Goal: Complete application form

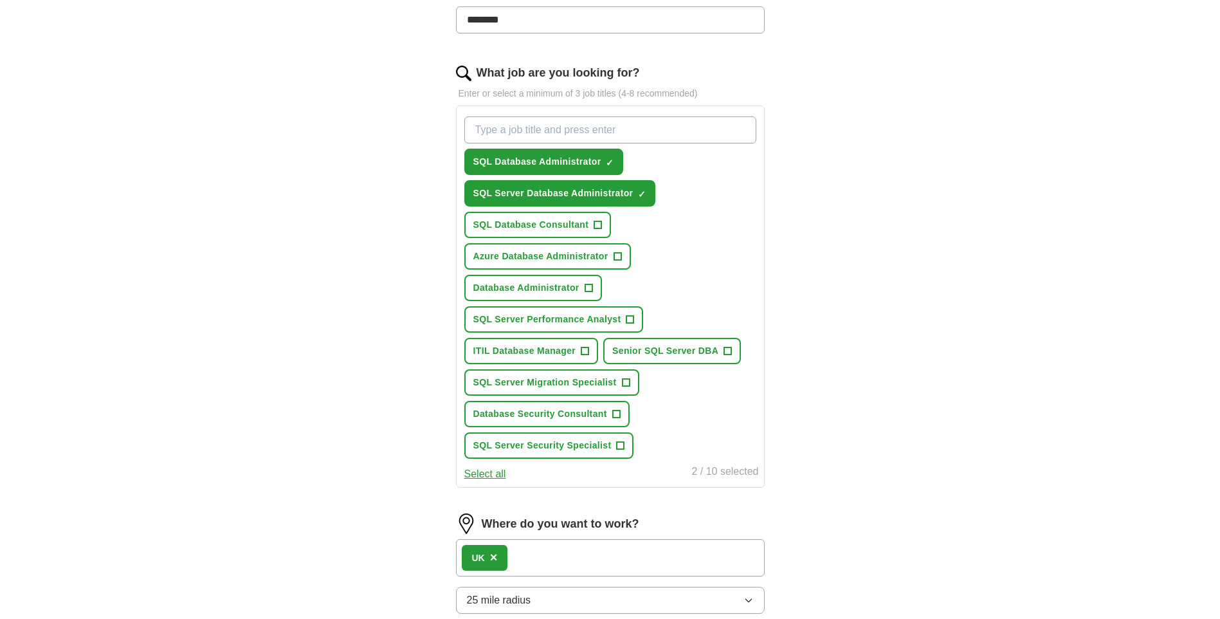
scroll to position [386, 0]
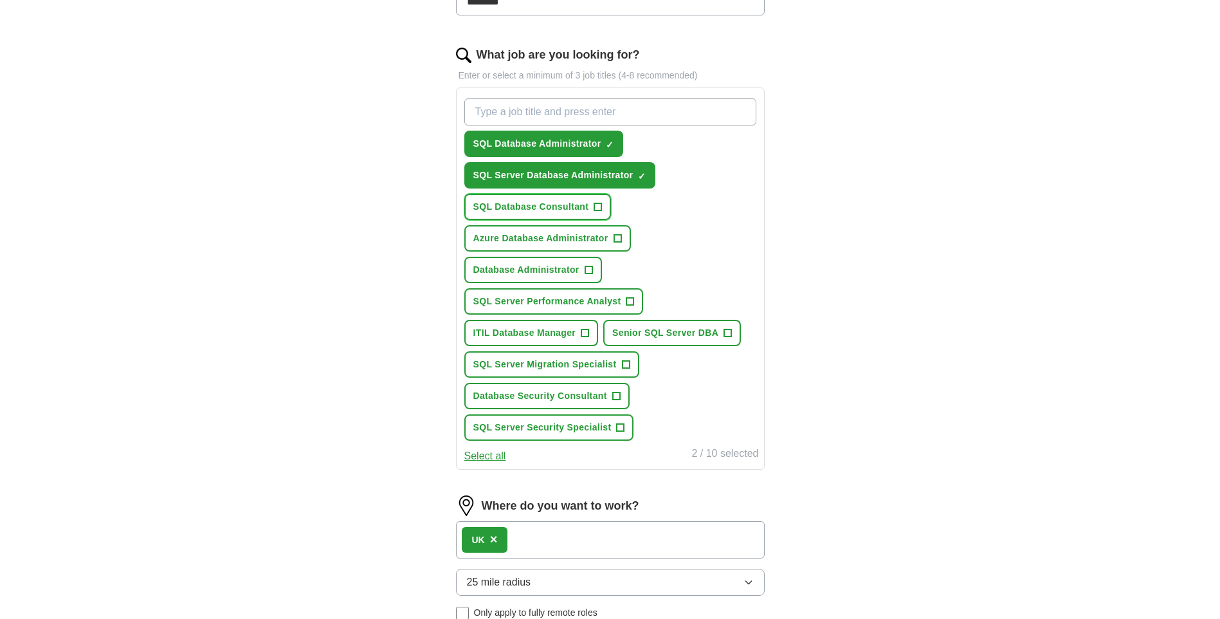
click at [547, 208] on span "SQL Database Consultant" at bounding box center [531, 207] width 116 height 14
click at [541, 240] on span "Azure Database Administrator" at bounding box center [540, 238] width 135 height 14
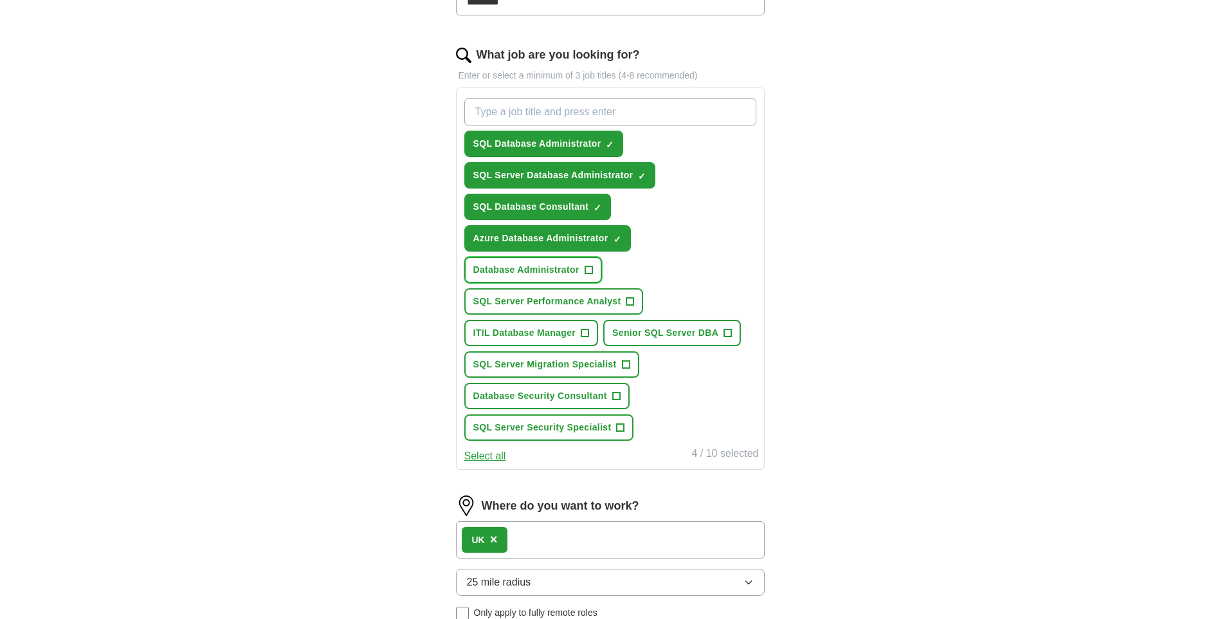
click at [531, 273] on span "Database Administrator" at bounding box center [526, 270] width 106 height 14
click at [541, 300] on span "SQL Server Performance Analyst" at bounding box center [547, 302] width 148 height 14
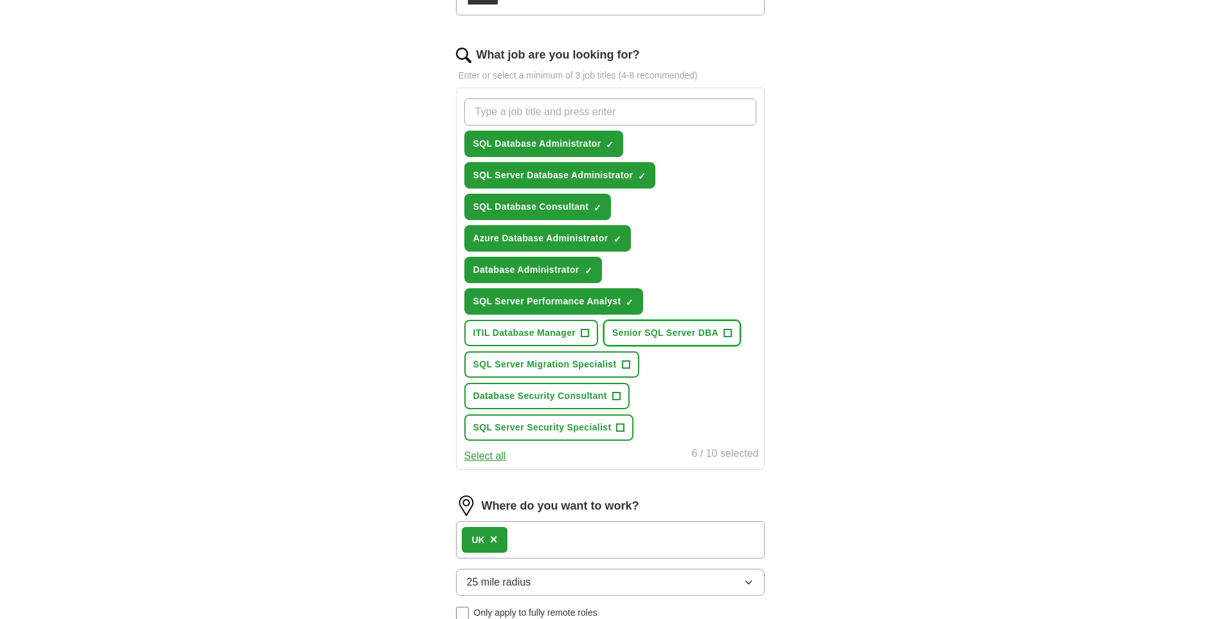
click at [673, 333] on span "Senior SQL Server DBA" at bounding box center [665, 333] width 106 height 14
click at [568, 361] on span "SQL Server Migration Specialist" at bounding box center [544, 365] width 143 height 14
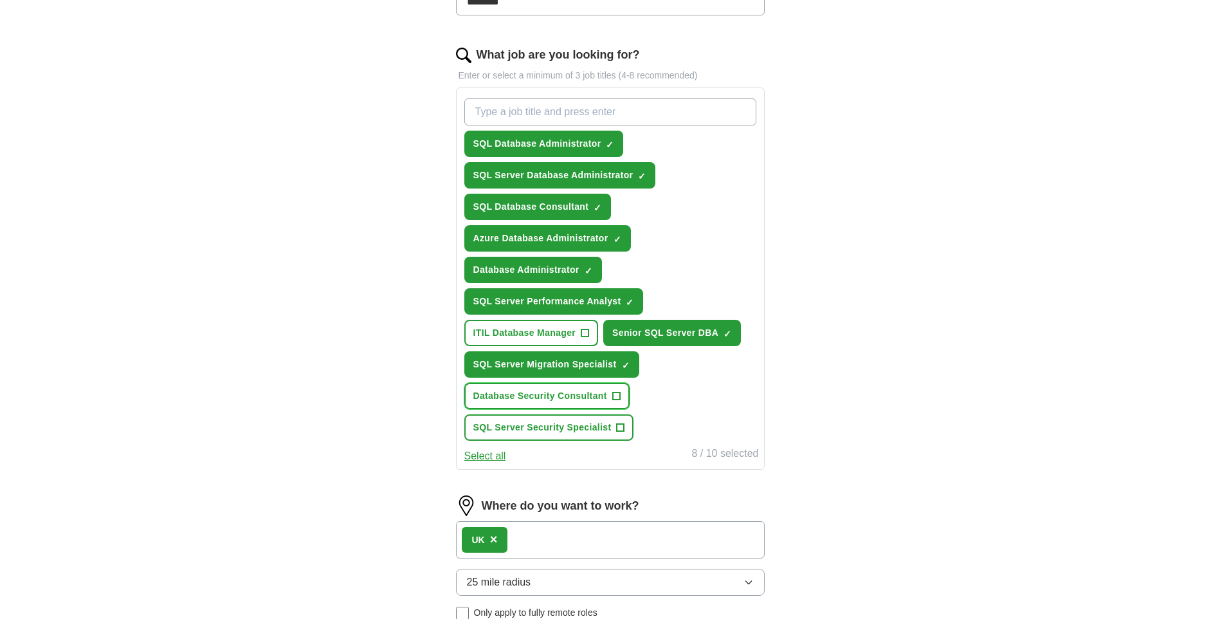
click at [567, 398] on span "Database Security Consultant" at bounding box center [540, 396] width 134 height 14
click at [577, 426] on span "SQL Server Security Specialist" at bounding box center [542, 428] width 138 height 14
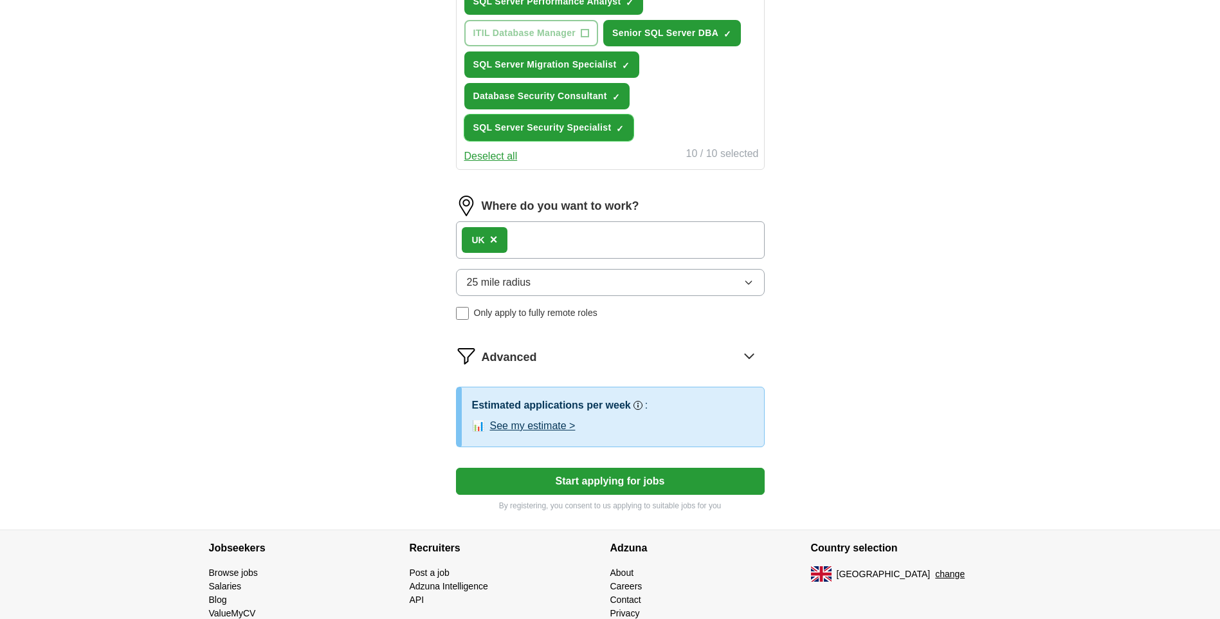
scroll to position [707, 0]
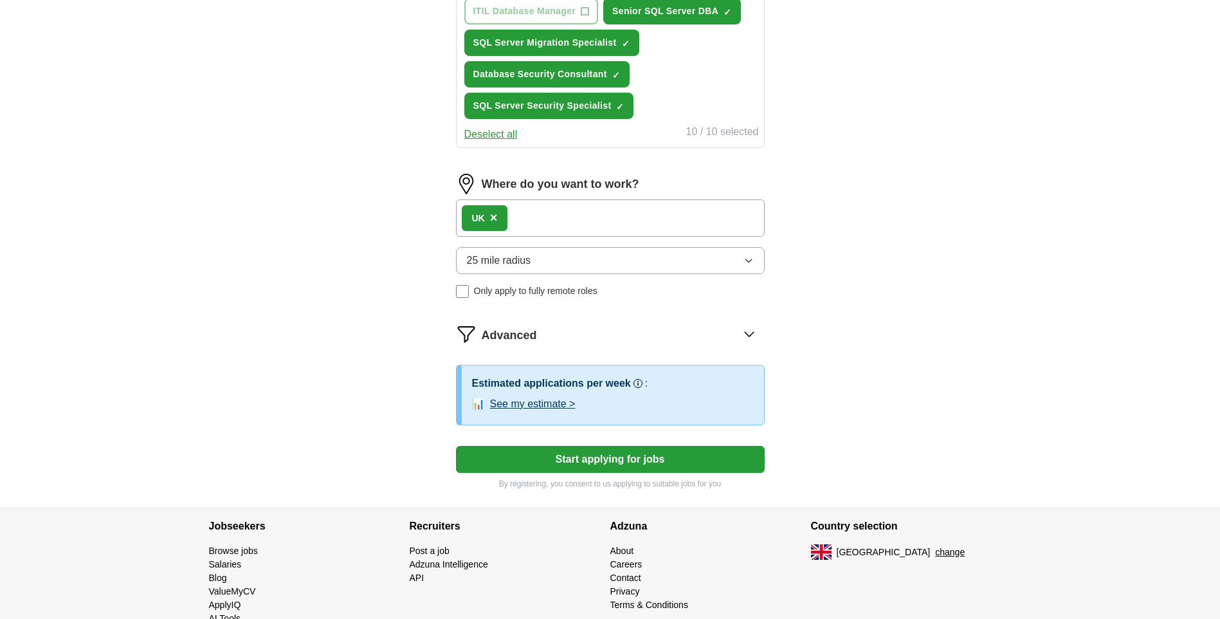
click at [721, 253] on button "25 mile radius" at bounding box center [610, 260] width 309 height 27
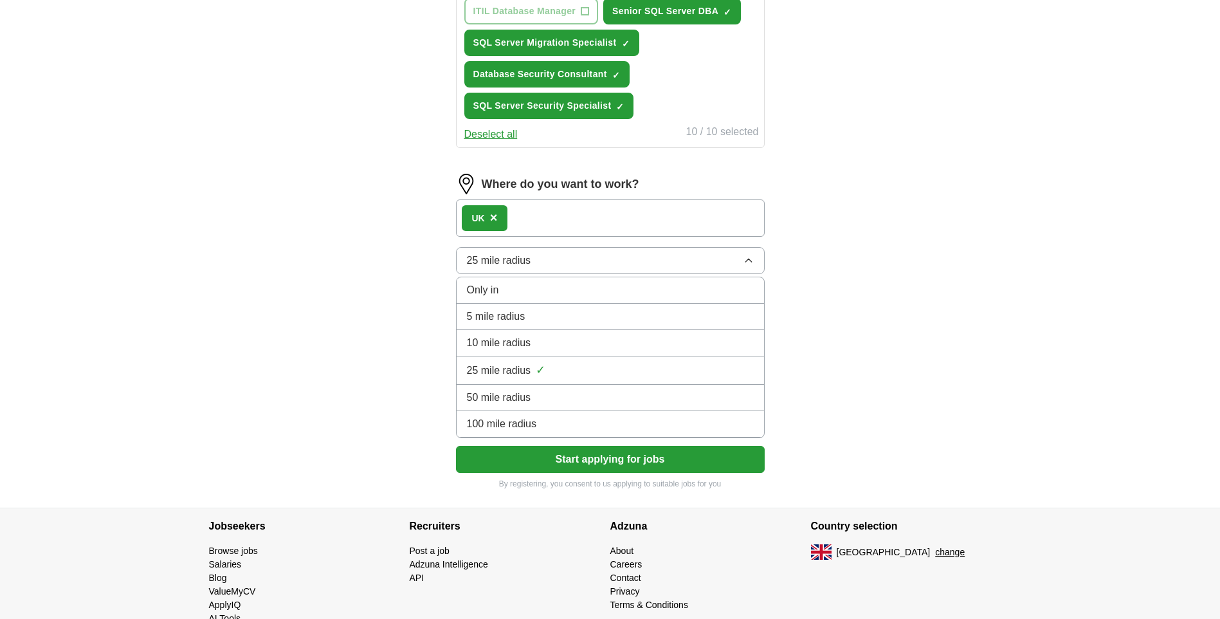
click at [556, 392] on div "50 mile radius" at bounding box center [610, 397] width 287 height 15
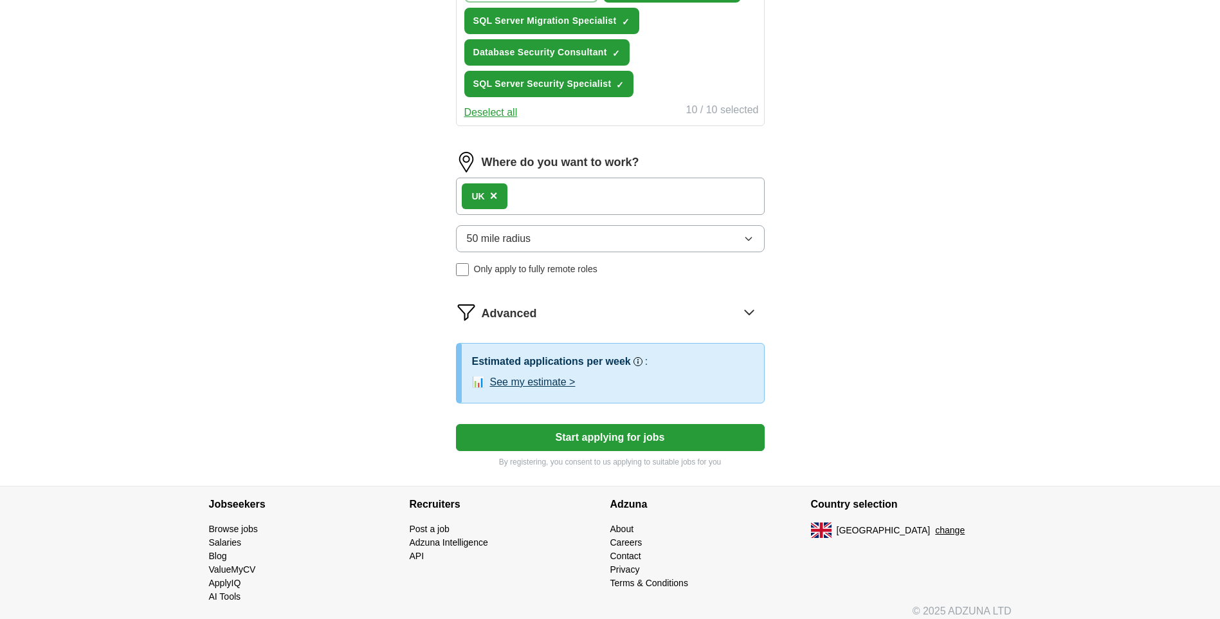
scroll to position [739, 0]
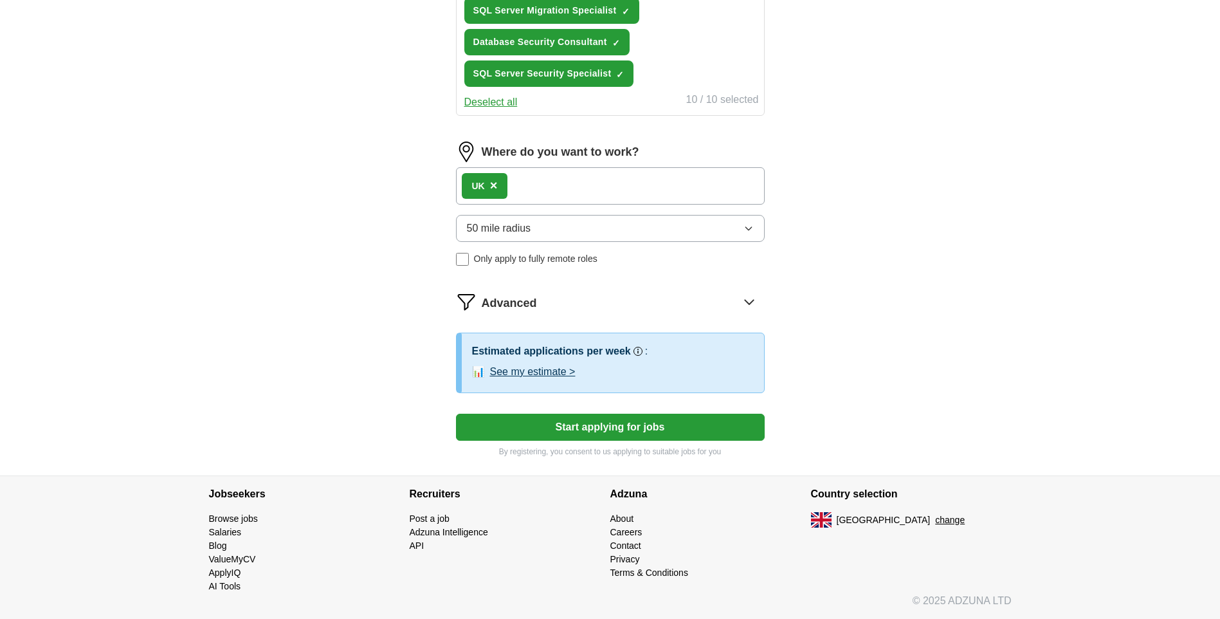
click at [622, 426] on button "Start applying for jobs" at bounding box center [610, 426] width 309 height 27
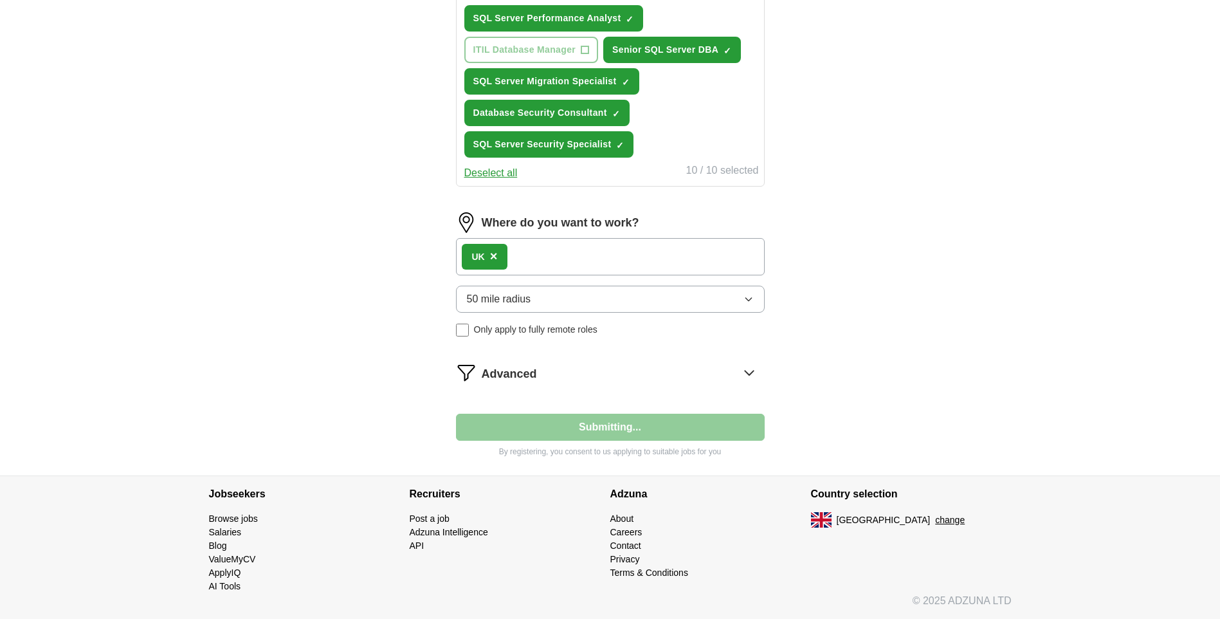
scroll to position [669, 0]
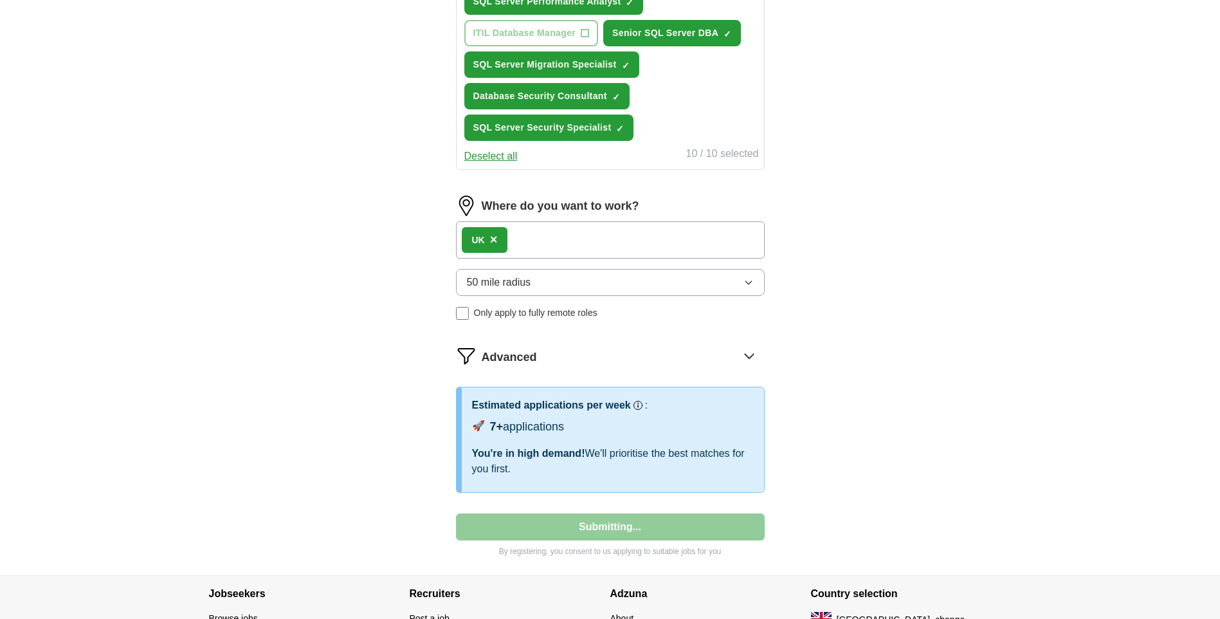
select select "**"
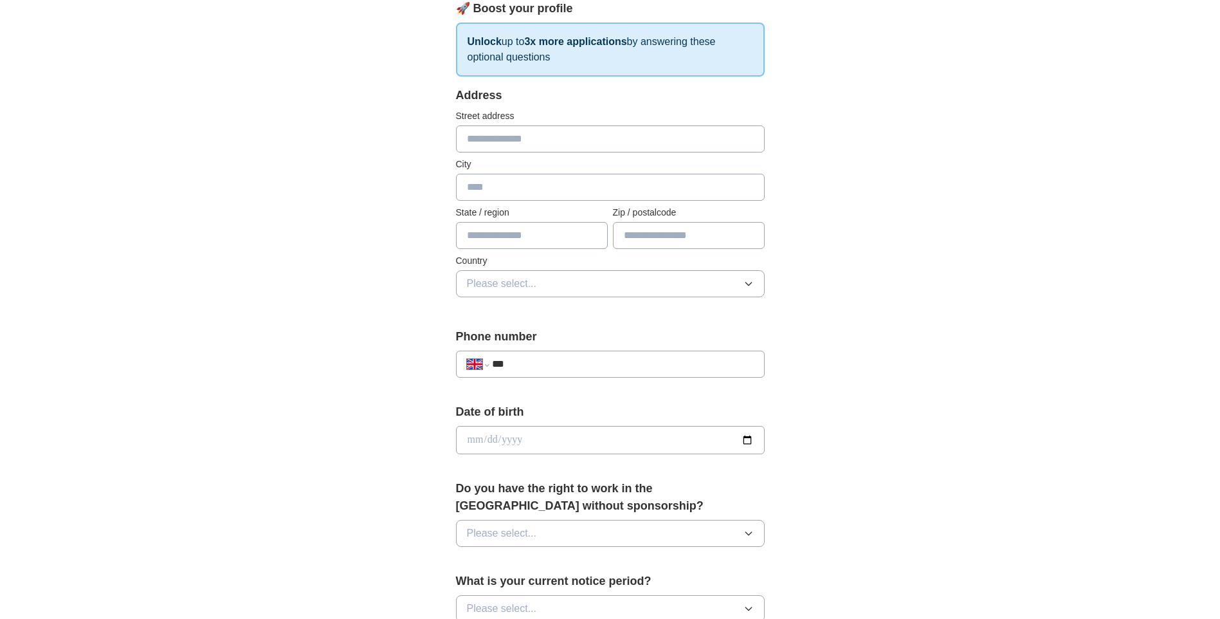
scroll to position [64, 0]
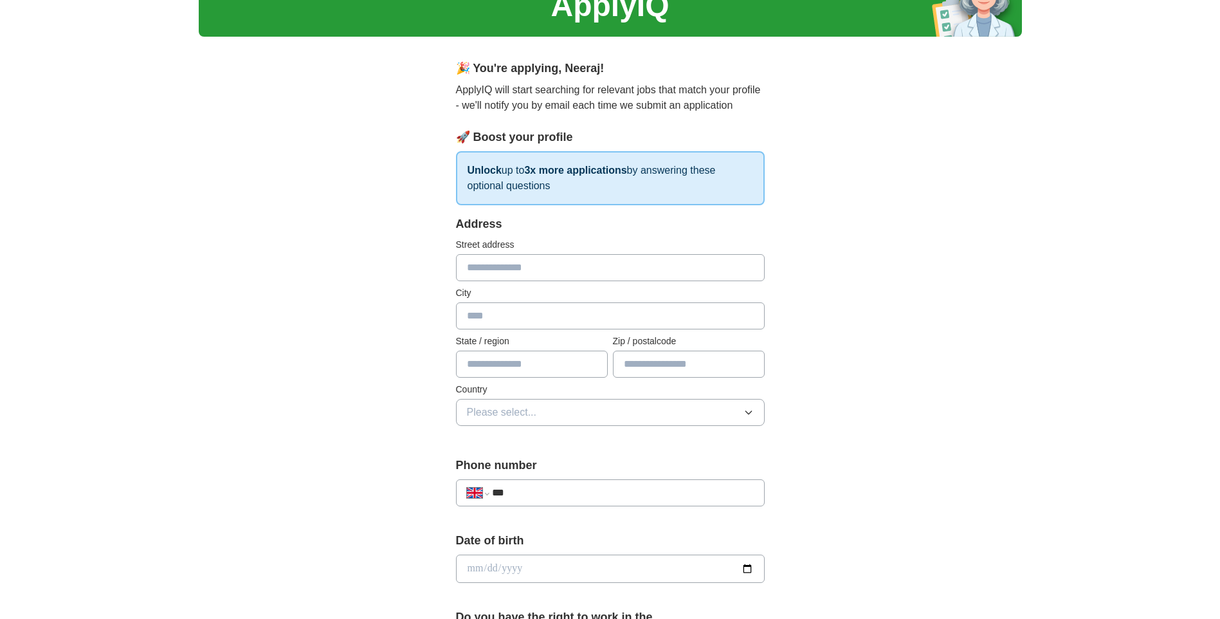
click at [549, 264] on input "text" at bounding box center [610, 267] width 309 height 27
type input "**********"
type input "******"
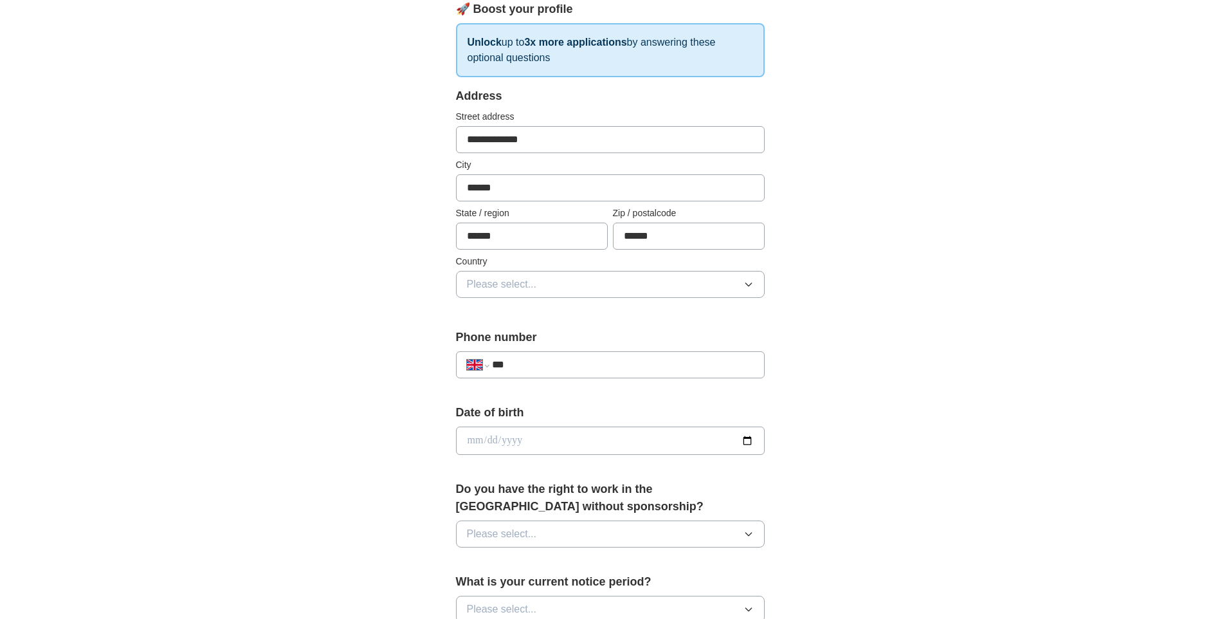
scroll to position [193, 0]
click at [569, 287] on button "Please select..." at bounding box center [610, 283] width 309 height 27
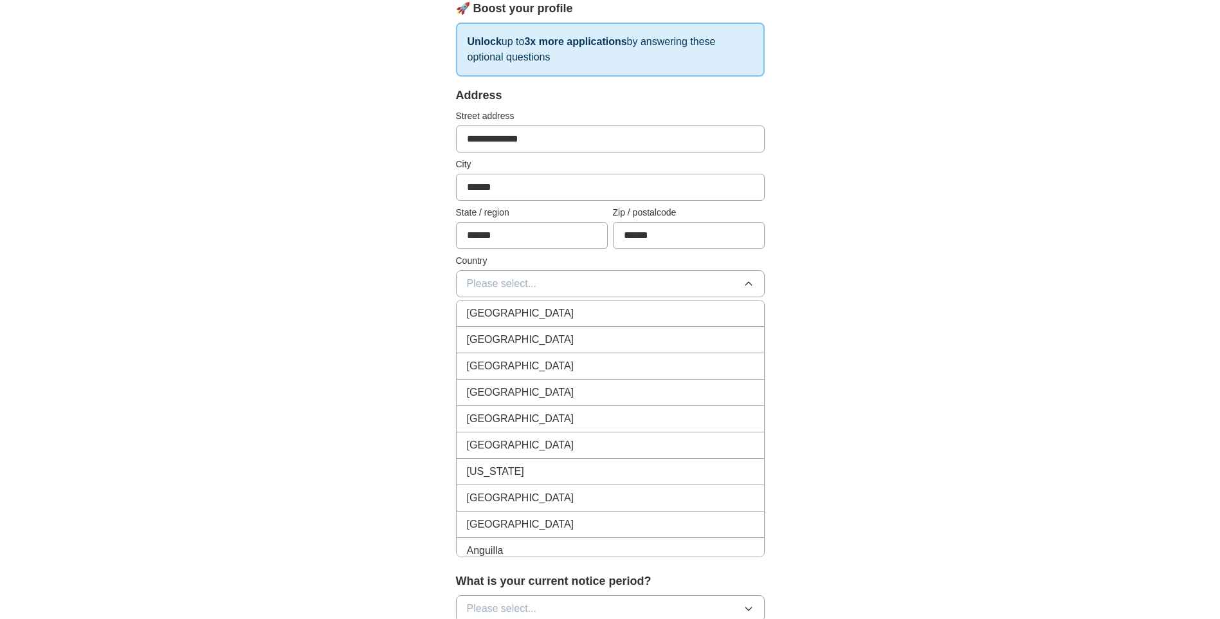
click at [558, 313] on div "[GEOGRAPHIC_DATA]" at bounding box center [610, 312] width 287 height 15
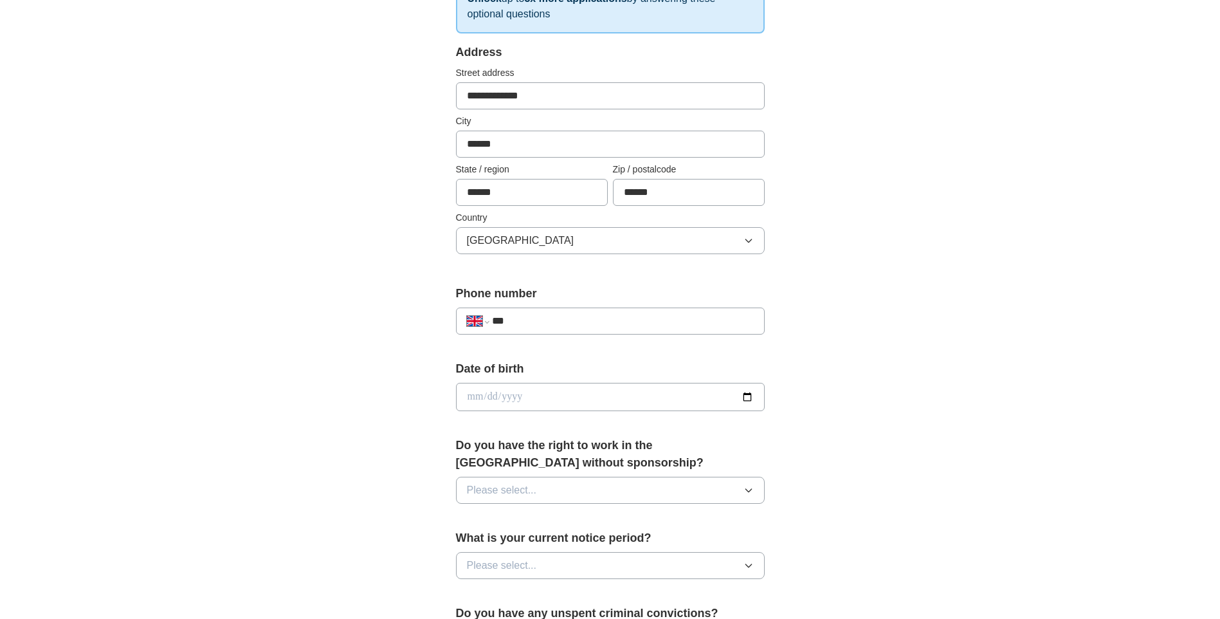
scroll to position [257, 0]
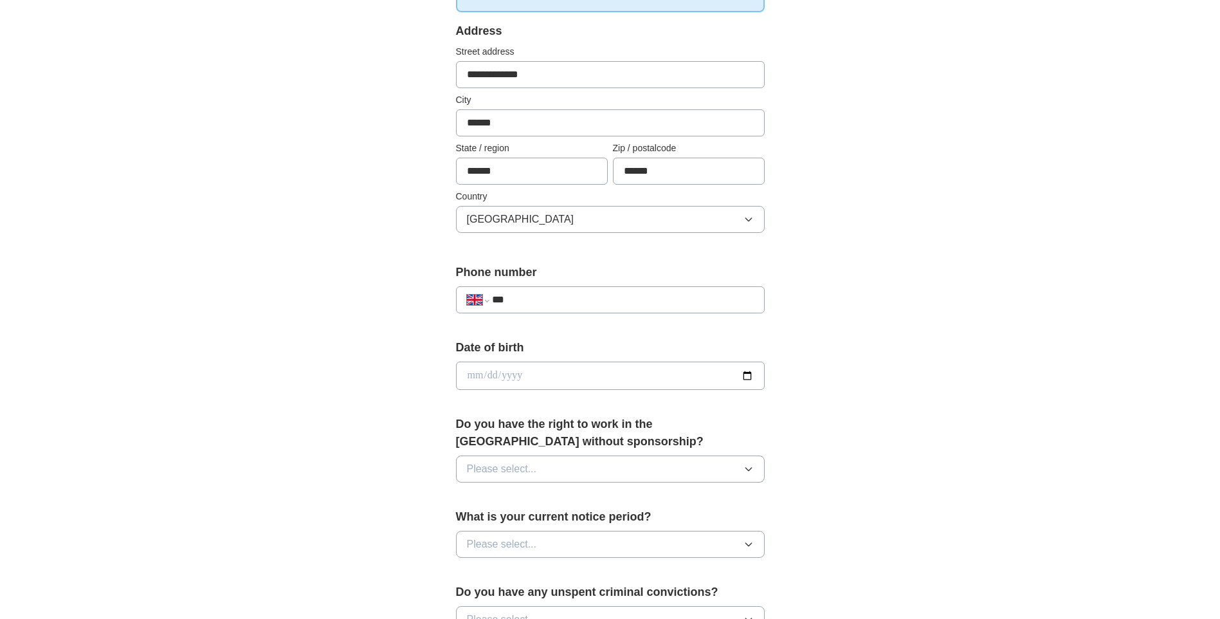
click at [626, 305] on input "***" at bounding box center [622, 299] width 261 height 15
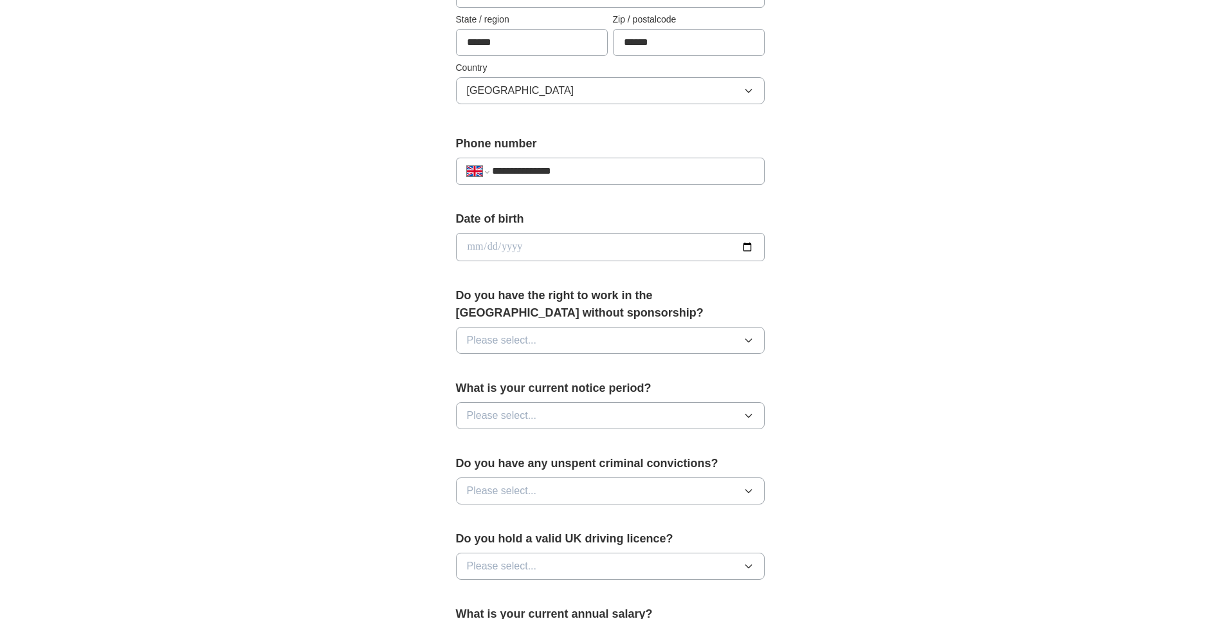
scroll to position [450, 0]
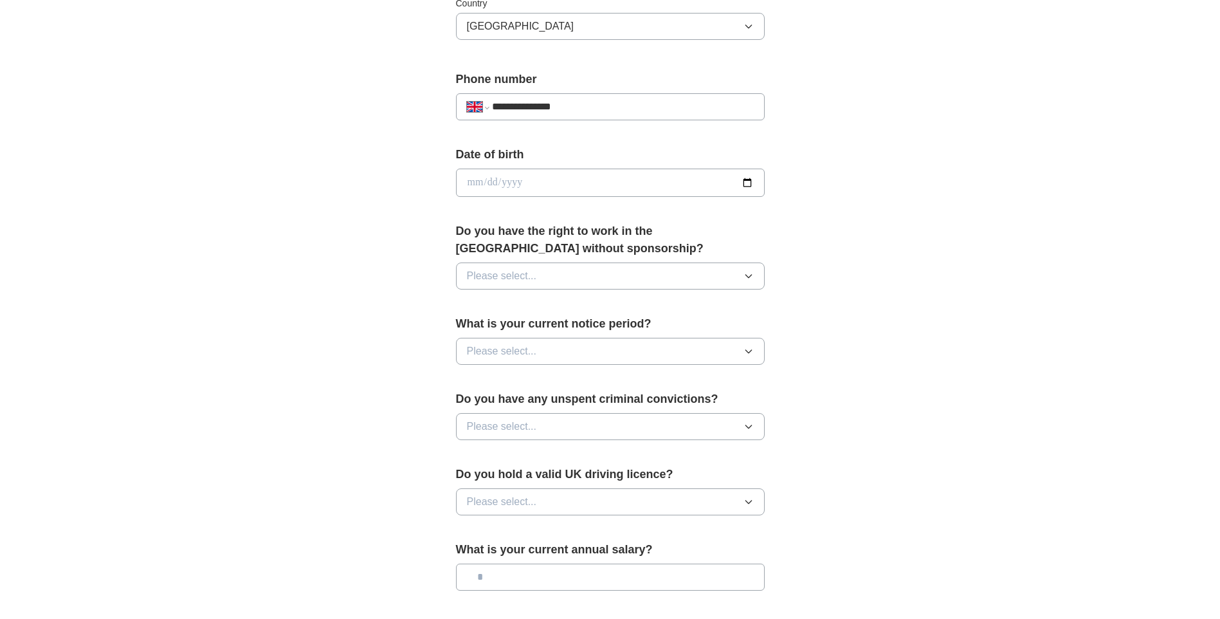
type input "**********"
click at [711, 282] on button "Please select..." at bounding box center [610, 275] width 309 height 27
click at [511, 298] on div "Yes" at bounding box center [610, 305] width 287 height 15
click at [669, 349] on button "Please select..." at bounding box center [610, 351] width 309 height 27
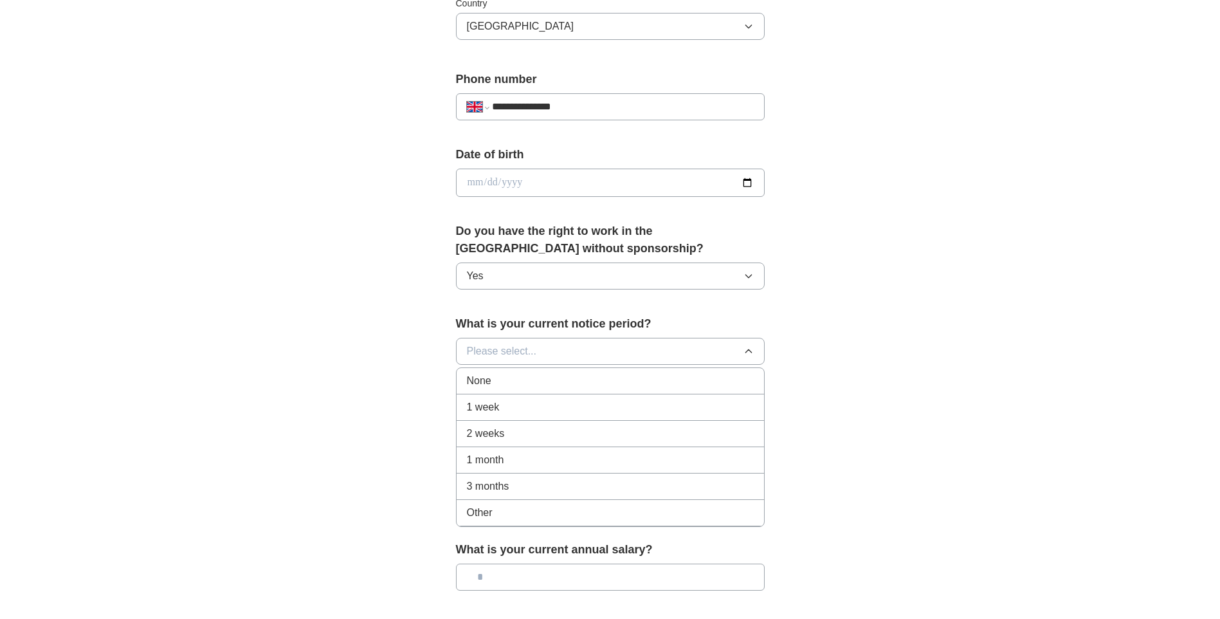
click at [606, 381] on div "None" at bounding box center [610, 380] width 287 height 15
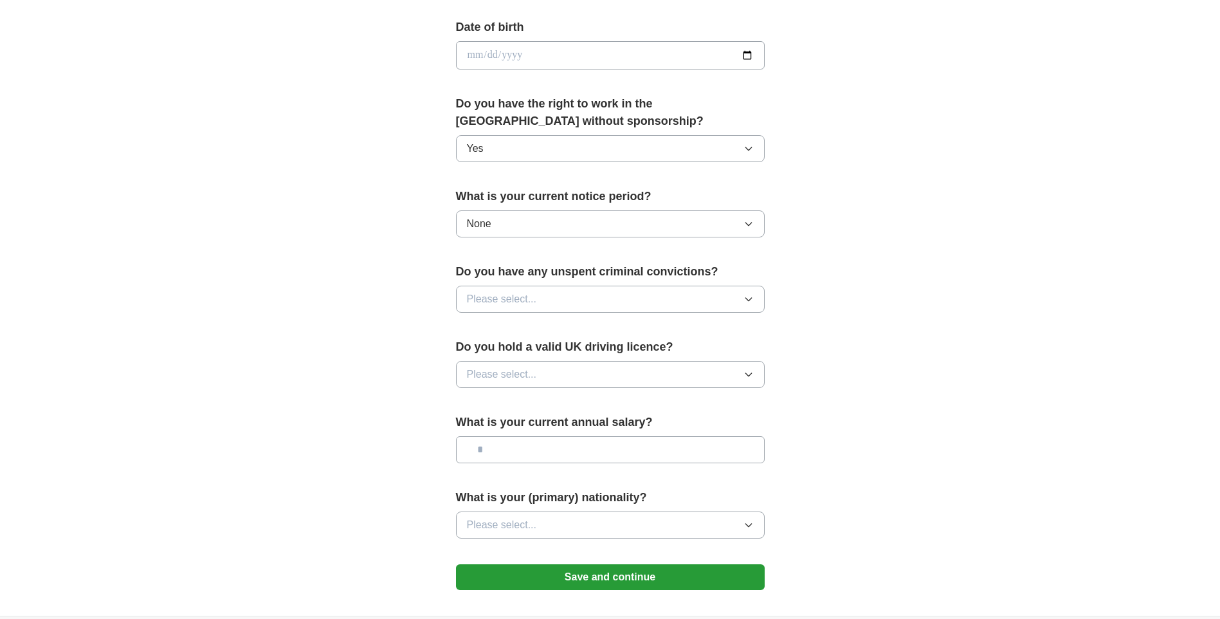
scroll to position [579, 0]
click at [639, 300] on button "Please select..." at bounding box center [610, 297] width 309 height 27
click at [523, 352] on div "No" at bounding box center [610, 353] width 287 height 15
click at [637, 376] on button "Please select..." at bounding box center [610, 372] width 309 height 27
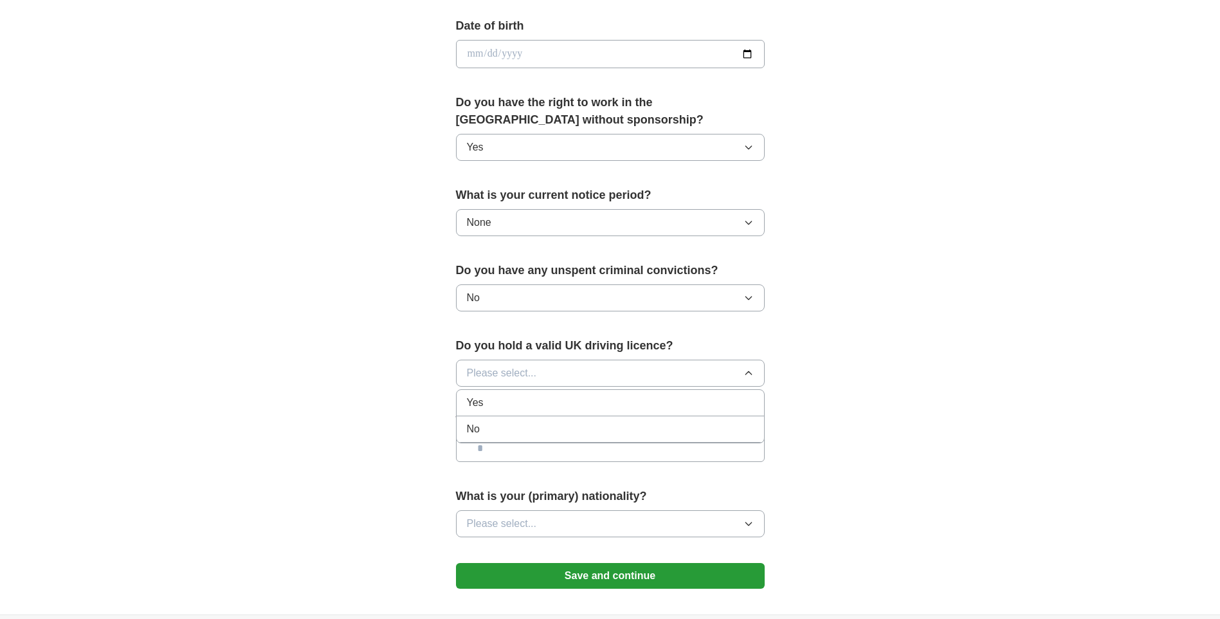
click at [496, 403] on div "Yes" at bounding box center [610, 402] width 287 height 15
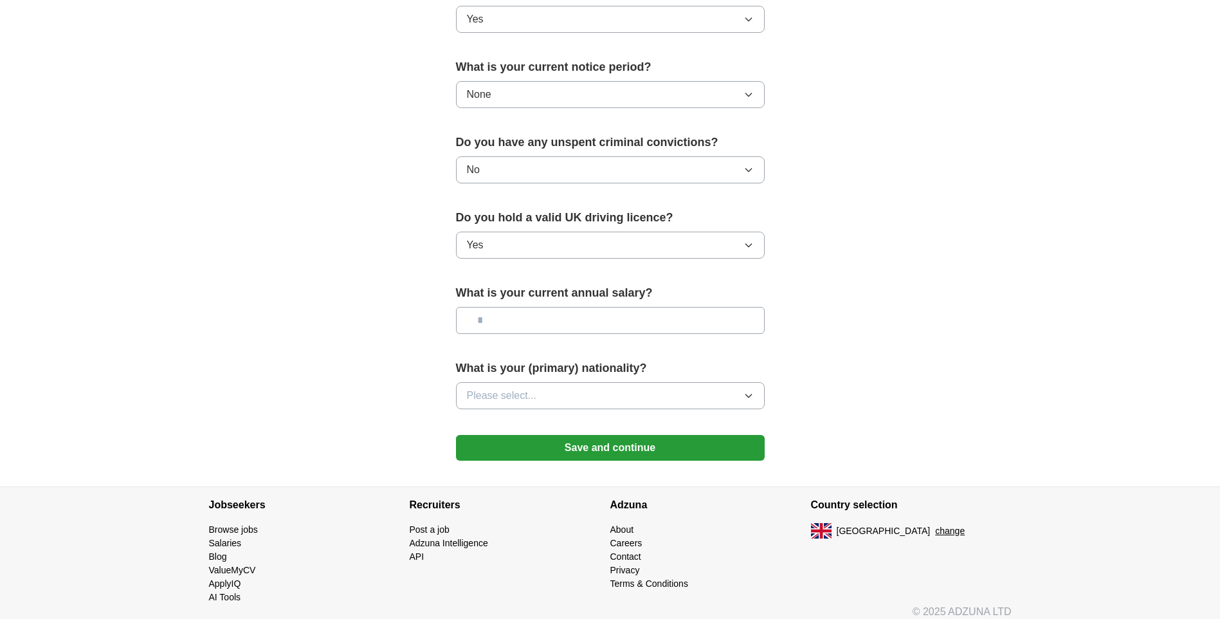
scroll to position [707, 0]
click at [750, 397] on icon "button" at bounding box center [748, 395] width 10 height 10
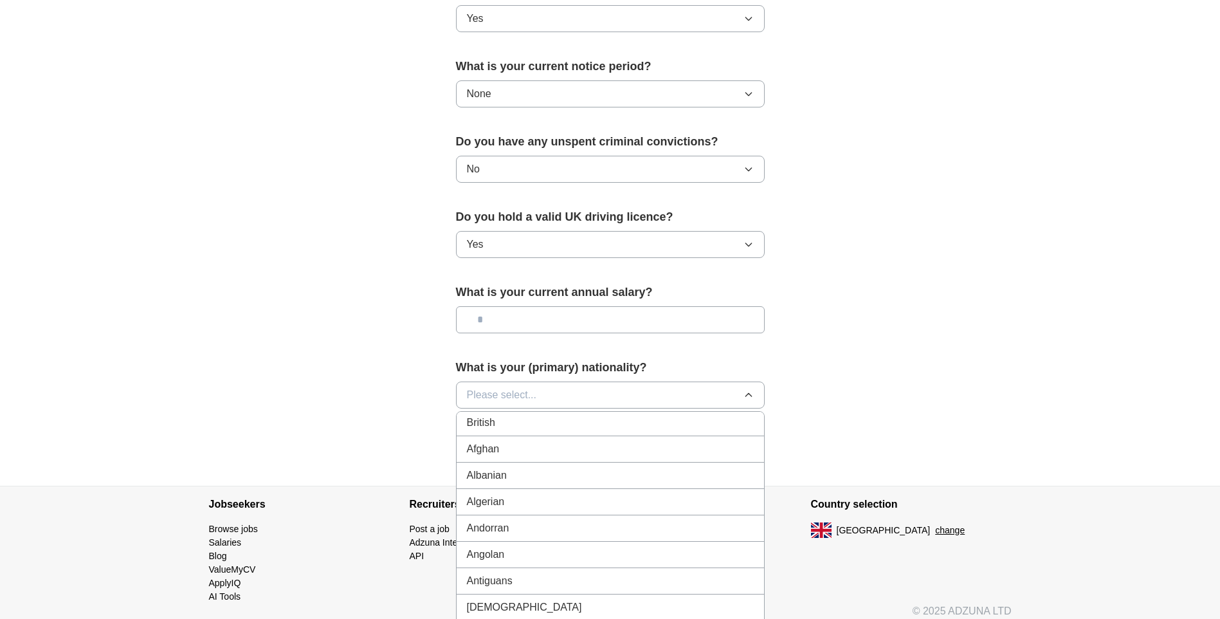
scroll to position [0, 0]
click at [585, 450] on div "British" at bounding box center [610, 450] width 287 height 15
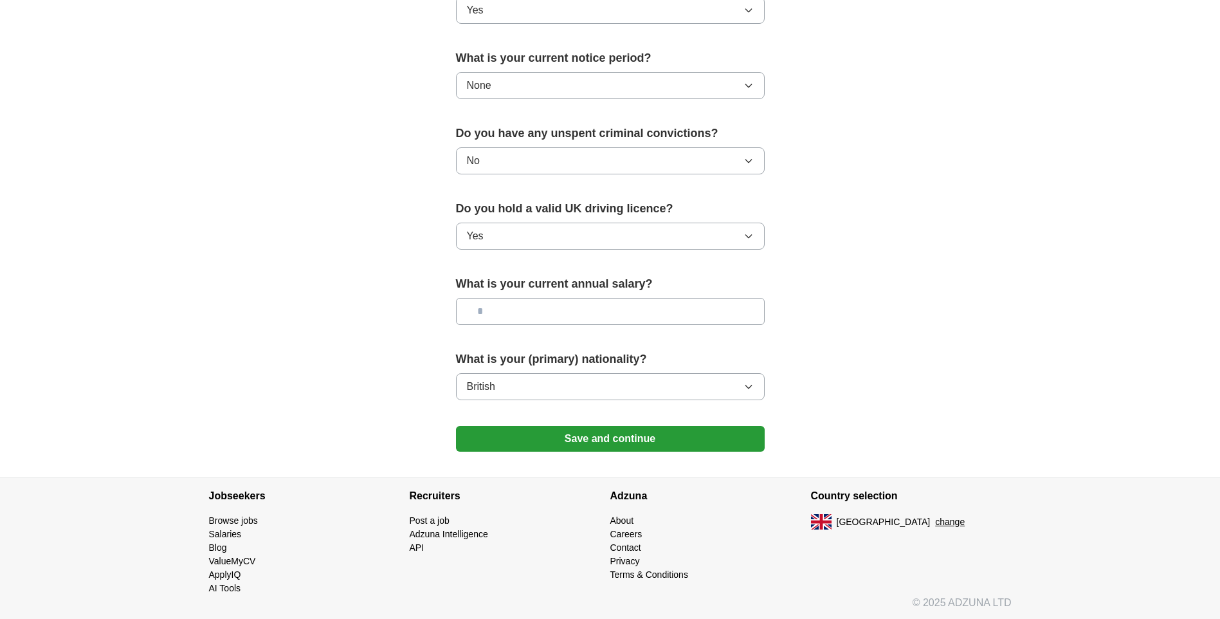
scroll to position [718, 0]
click at [585, 435] on button "Save and continue" at bounding box center [610, 437] width 309 height 26
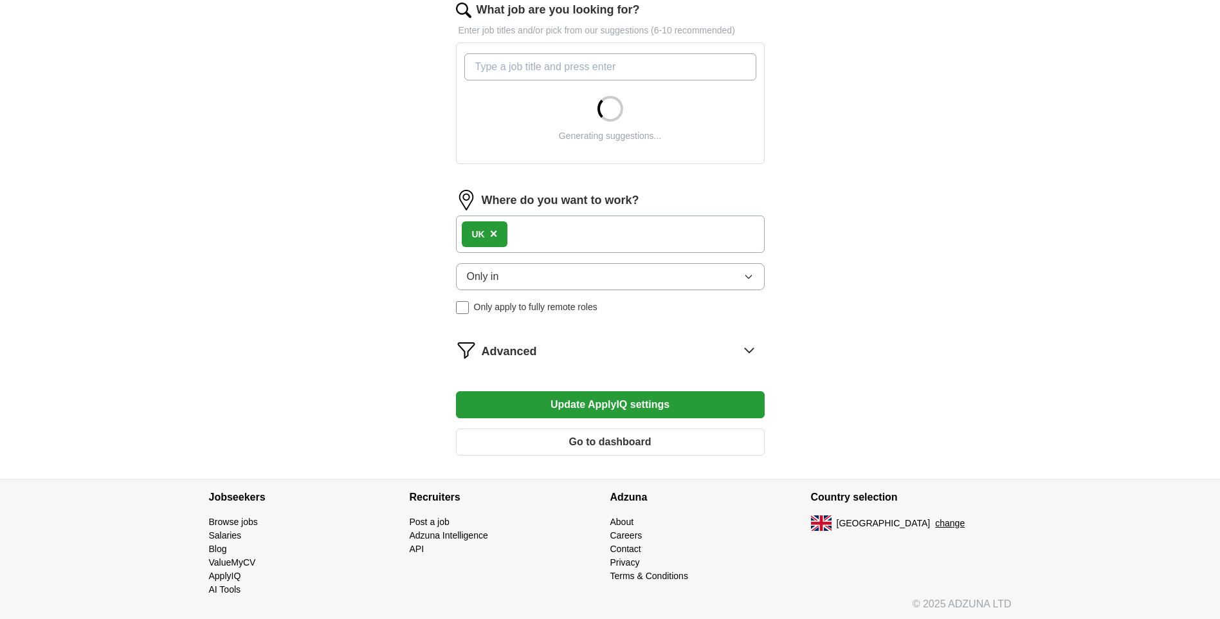
scroll to position [434, 0]
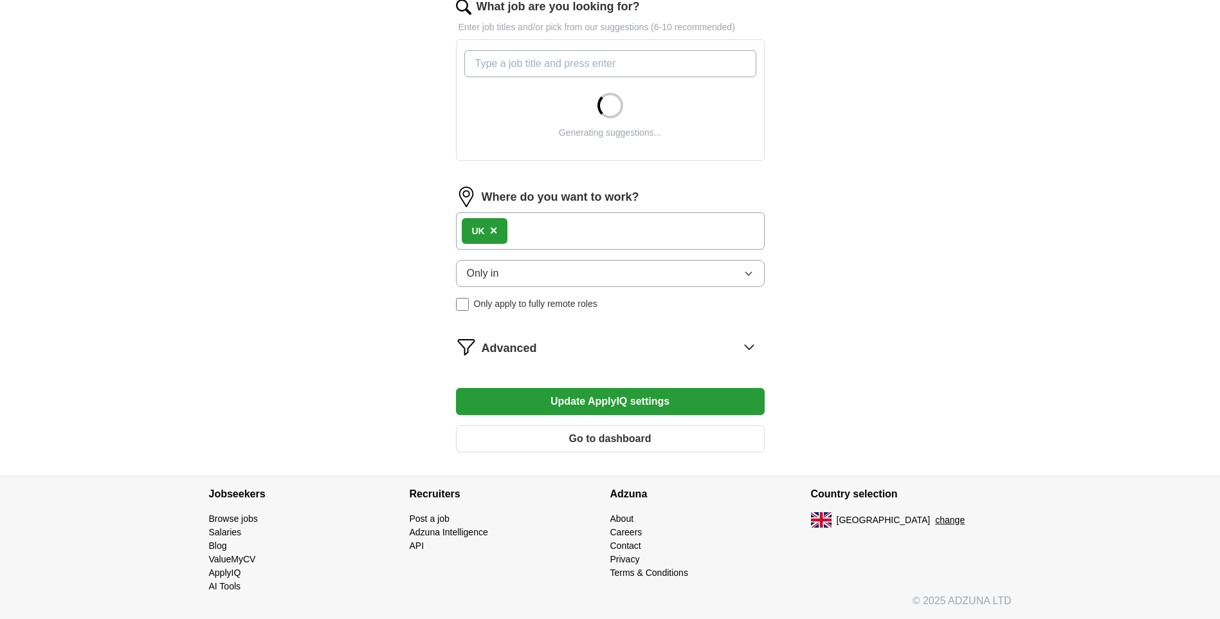
click at [752, 354] on icon at bounding box center [749, 346] width 21 height 21
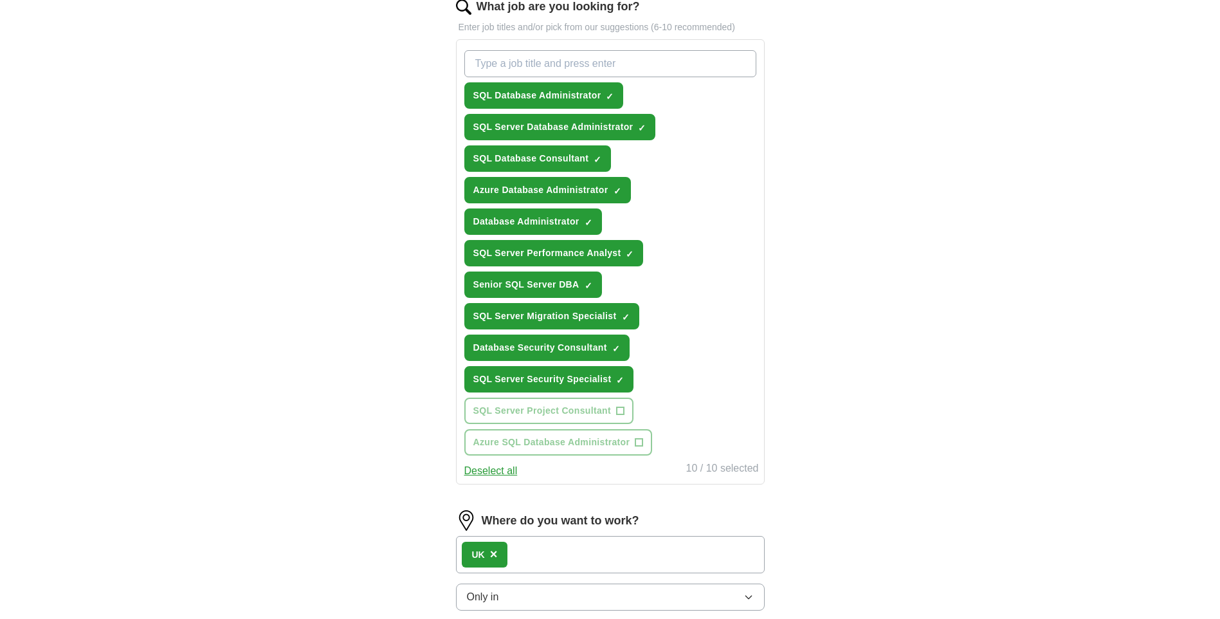
click at [720, 451] on div "SQL Database Administrator ✓ × SQL Server Database Administrator ✓ × SQL Databa…" at bounding box center [610, 252] width 297 height 415
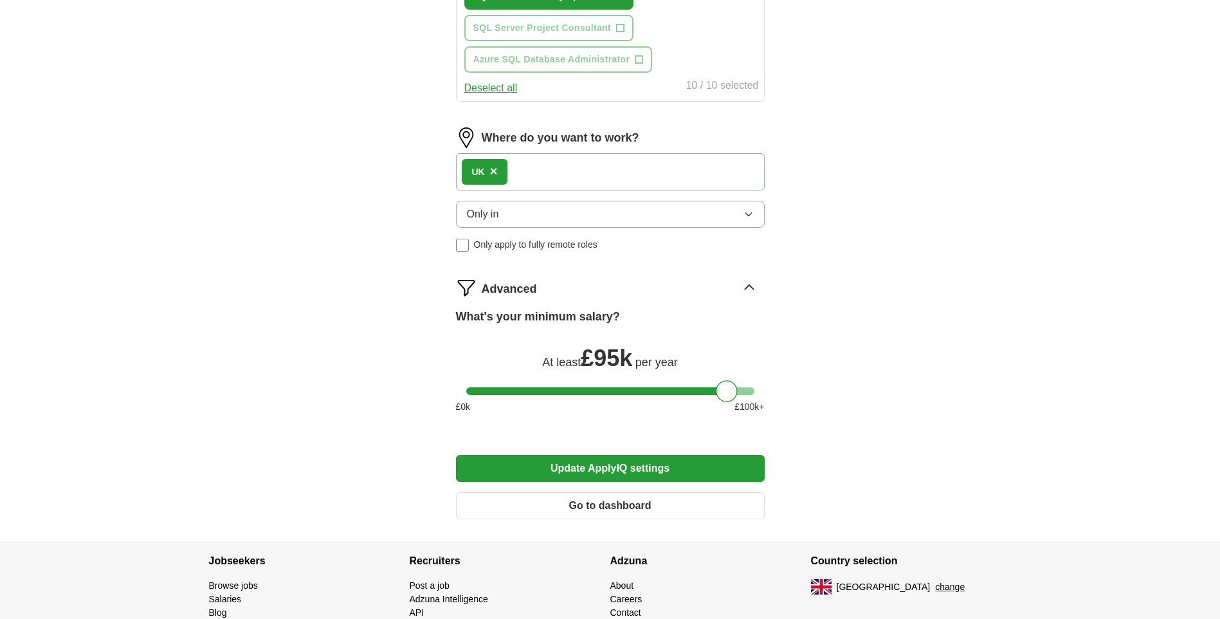
scroll to position [820, 0]
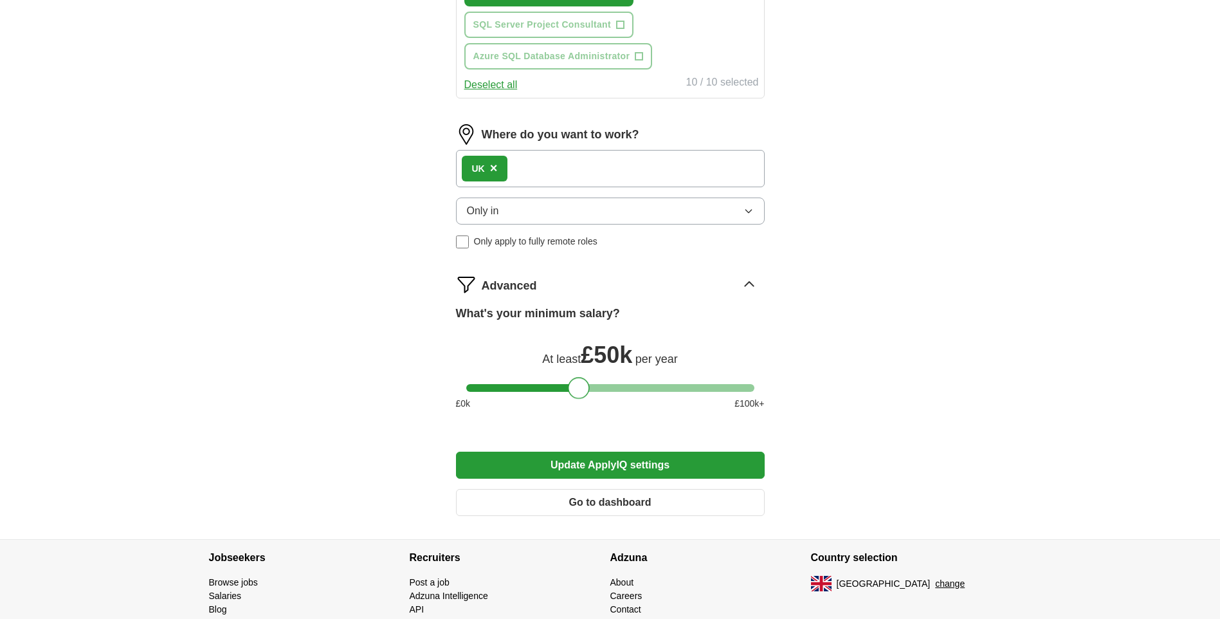
drag, startPoint x: 732, startPoint y: 387, endPoint x: 583, endPoint y: 397, distance: 149.5
click at [583, 397] on div at bounding box center [579, 388] width 22 height 22
click at [617, 466] on button "Update ApplyIQ settings" at bounding box center [610, 464] width 309 height 27
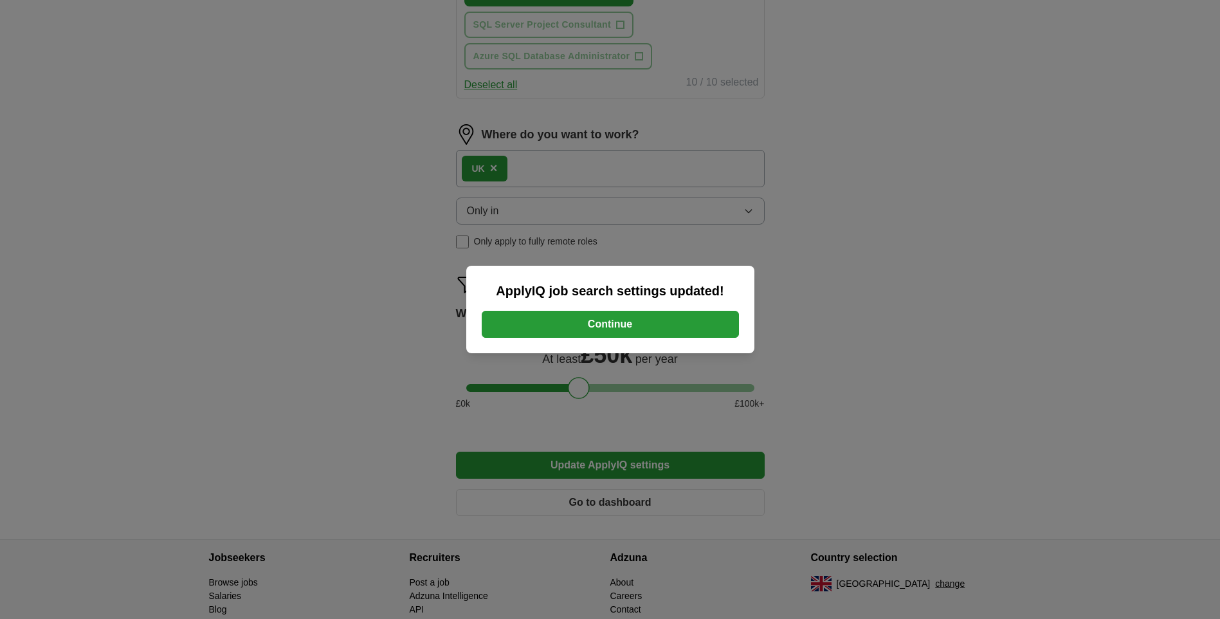
click at [622, 329] on button "Continue" at bounding box center [610, 324] width 257 height 27
